Goal: Information Seeking & Learning: Learn about a topic

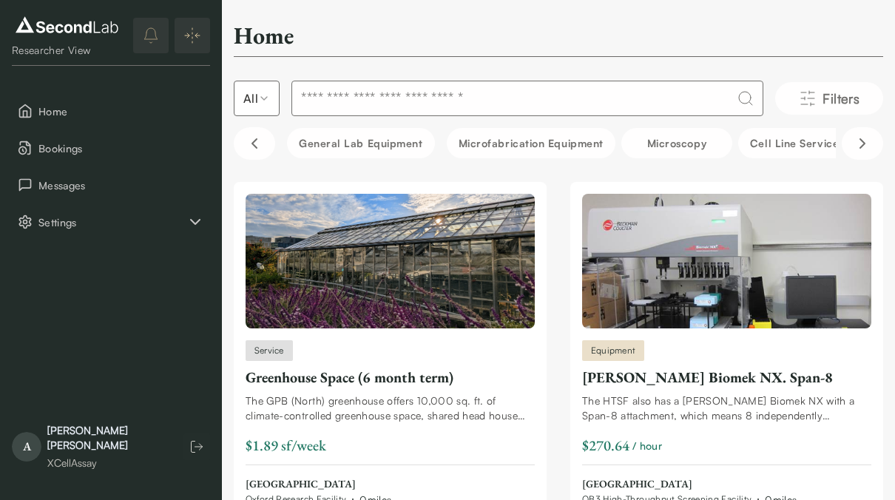
drag, startPoint x: 400, startPoint y: 369, endPoint x: 507, endPoint y: 41, distance: 344.0
click at [507, 41] on div "Home" at bounding box center [559, 39] width 650 height 36
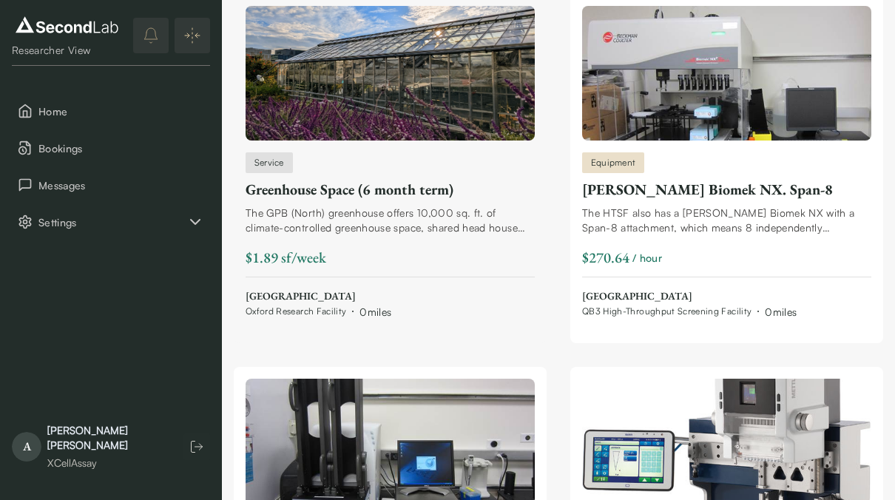
scroll to position [197, 0]
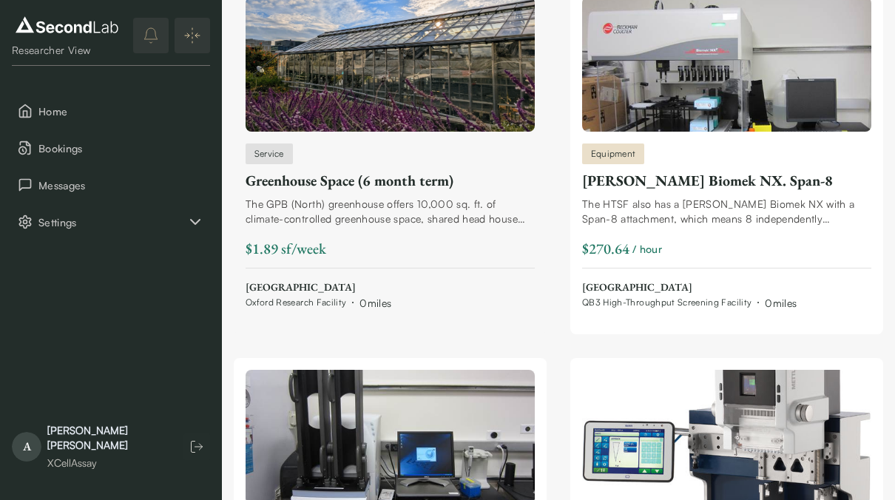
click at [440, 168] on div "Service Greenhouse Space (6 month term) The GPB (North) greenhouse offers 10,00…" at bounding box center [390, 227] width 289 height 167
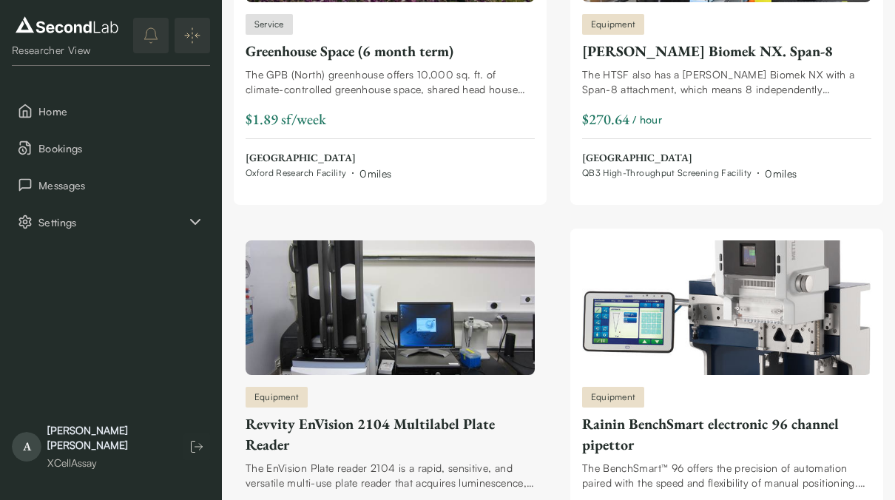
scroll to position [394, 0]
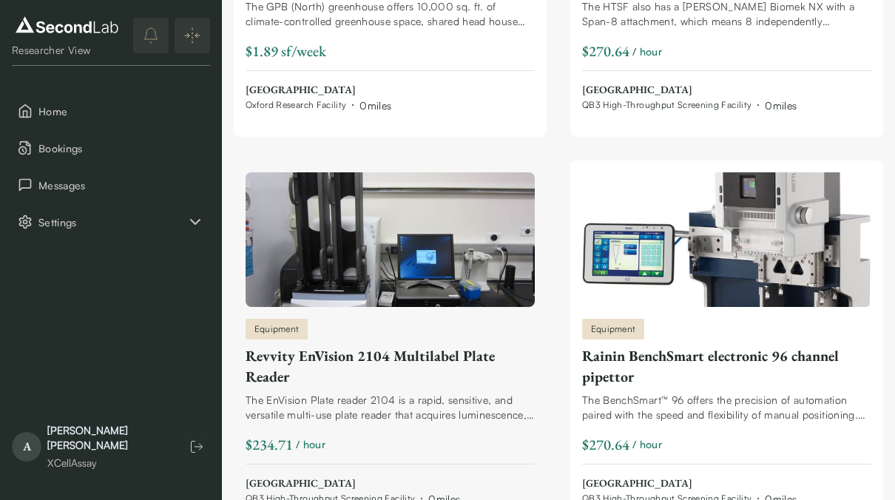
drag, startPoint x: 455, startPoint y: 366, endPoint x: 448, endPoint y: 370, distance: 8.6
click at [448, 370] on div "Revvity EnVision 2104 Multilabel Plate Reader" at bounding box center [390, 366] width 289 height 41
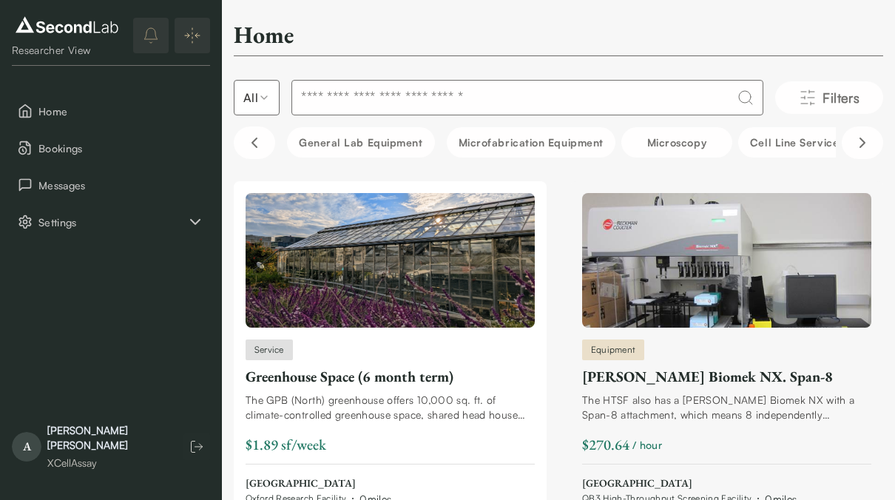
scroll to position [0, 0]
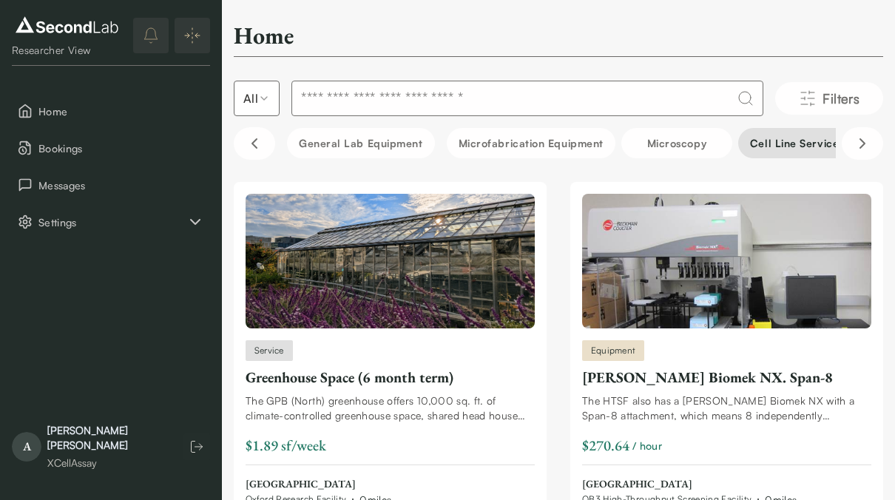
click at [785, 144] on button "Cell line service" at bounding box center [795, 143] width 112 height 30
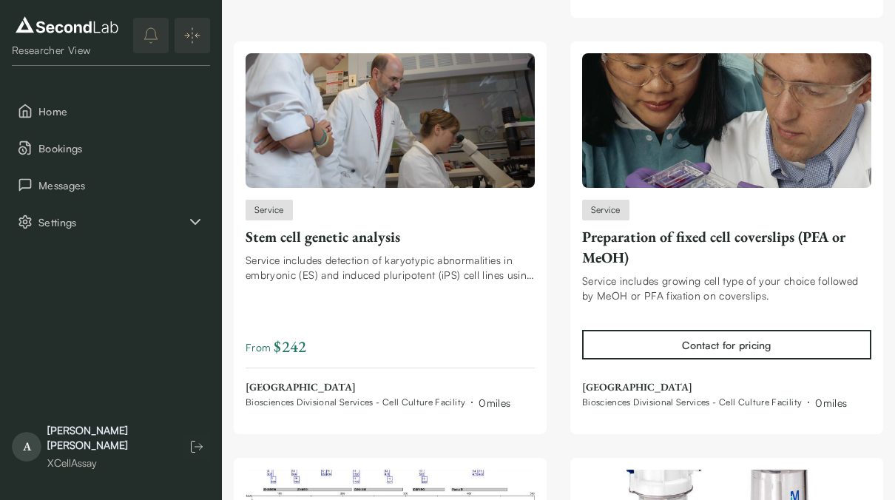
scroll to position [979, 0]
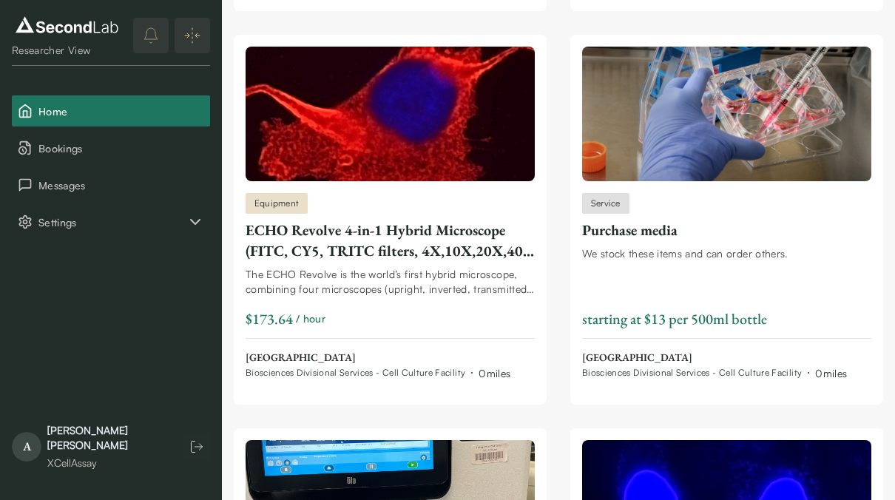
scroll to position [7910, 0]
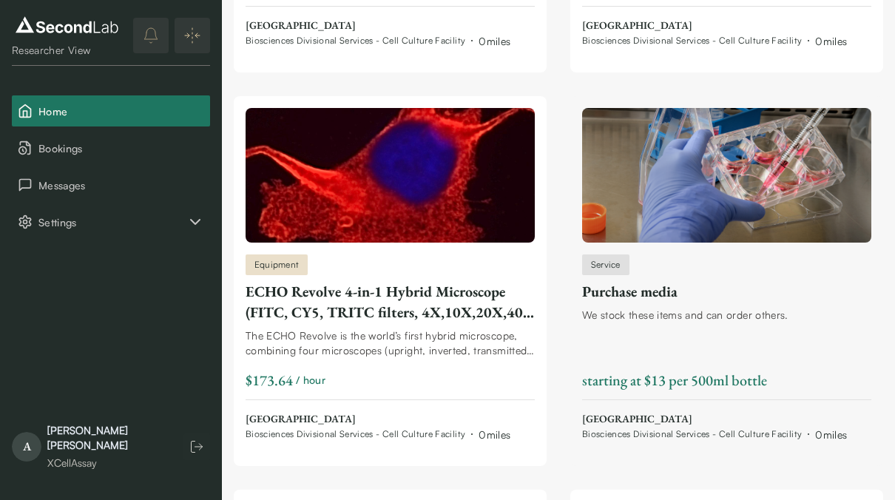
click at [714, 282] on div "Purchase media" at bounding box center [726, 291] width 289 height 21
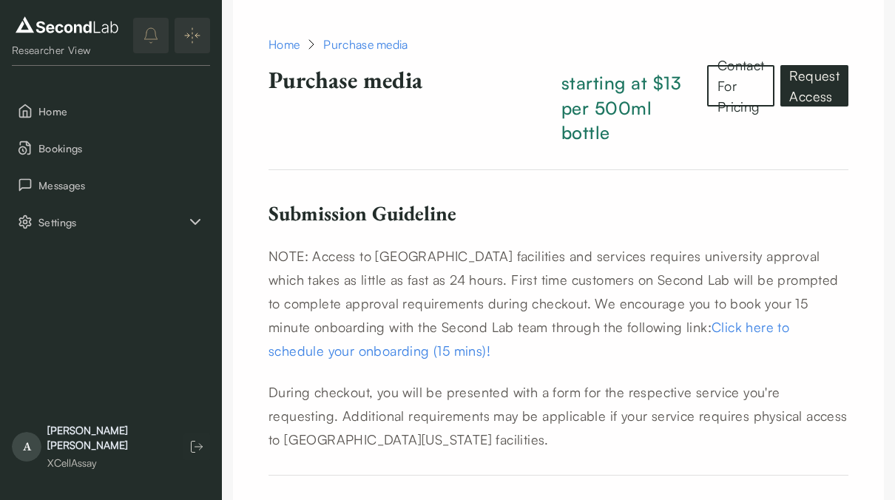
scroll to position [737, 0]
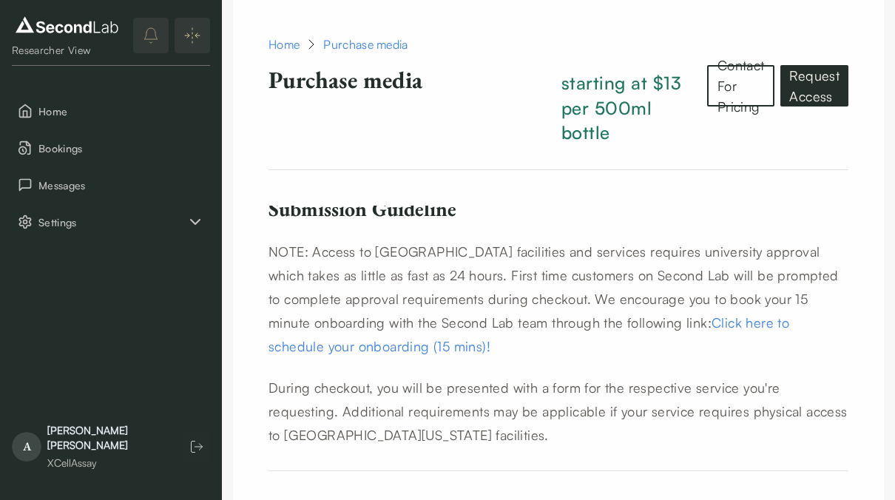
click at [615, 326] on link "Click here to schedule your onboarding (15 mins)!" at bounding box center [529, 334] width 521 height 40
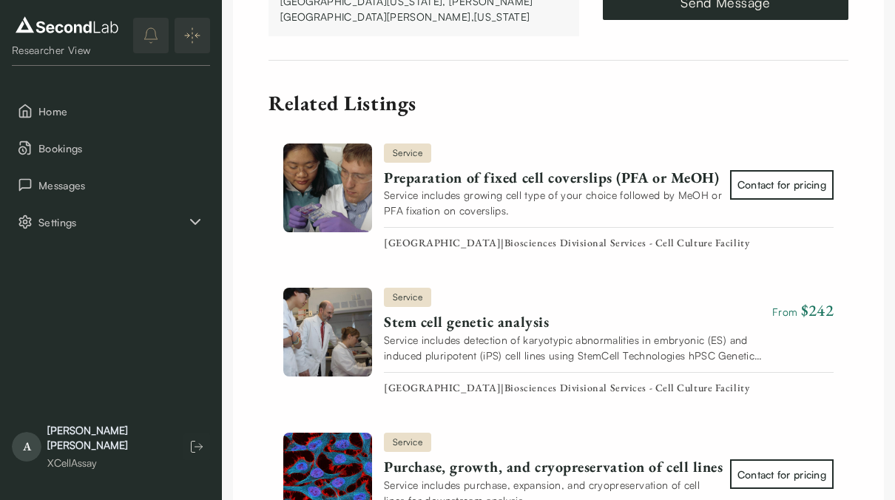
scroll to position [0, 0]
